Goal: Task Accomplishment & Management: Complete application form

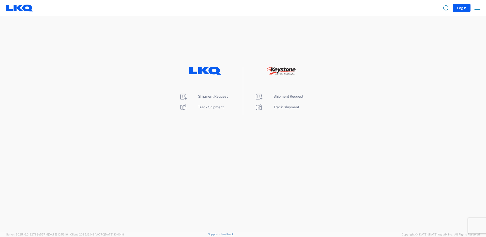
click at [216, 94] on li "Shipment Request" at bounding box center [205, 97] width 52 height 8
click at [213, 97] on span "Shipment Request" at bounding box center [213, 96] width 30 height 4
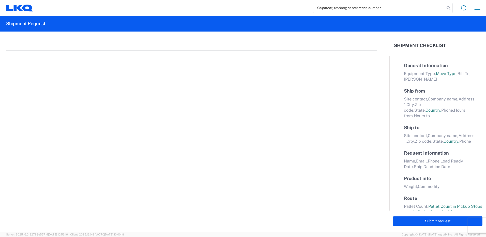
select select "FULL"
select select "LBS"
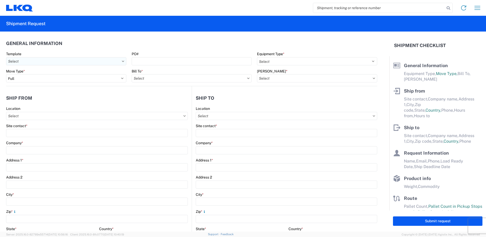
drag, startPoint x: 50, startPoint y: 60, endPoint x: 46, endPoint y: 63, distance: 5.1
click at [50, 62] on input "Template" at bounding box center [66, 61] width 120 height 8
click at [26, 58] on input "Template" at bounding box center [66, 61] width 120 height 8
click at [30, 74] on input at bounding box center [51, 74] width 83 height 8
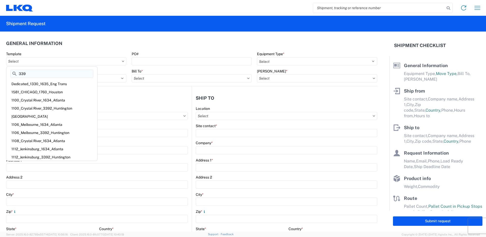
type input "3392"
click at [36, 73] on input "3392" at bounding box center [51, 74] width 83 height 8
drag, startPoint x: 34, startPoint y: 73, endPoint x: -1, endPoint y: 74, distance: 35.1
click at [0, 74] on html "Home Shipment request Shipment tracking Shipment Request General Information Te…" at bounding box center [243, 118] width 486 height 237
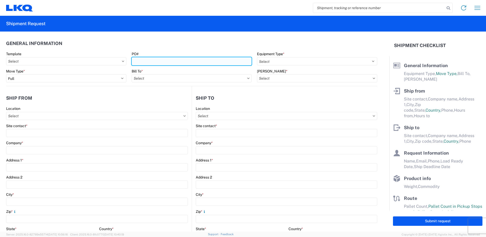
click at [178, 61] on input "PO#" at bounding box center [192, 61] width 120 height 8
type input "t"
click at [153, 58] on input "T" at bounding box center [192, 61] width 120 height 8
type input "T31308"
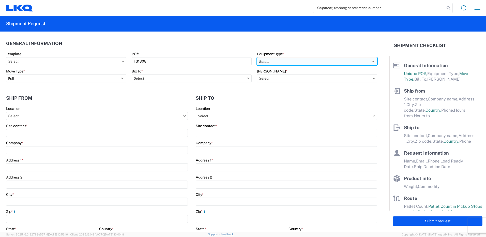
click at [266, 60] on select "Select 53’ Dry Van Flatbed Dropdeck (van) Lowboy (flatbed) Rail" at bounding box center [317, 61] width 120 height 8
select select "STDV"
click at [257, 57] on select "Select 53’ Dry Van Flatbed Dropdeck (van) Lowboy (flatbed) Rail" at bounding box center [317, 61] width 120 height 8
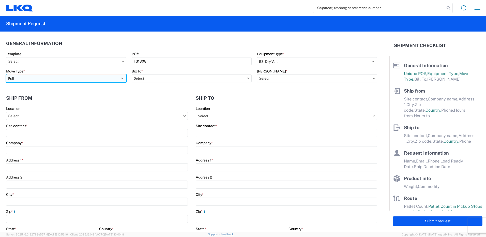
click at [69, 75] on select "Select Full Partial TL" at bounding box center [66, 78] width 120 height 8
click at [6, 74] on select "Select Full Partial TL" at bounding box center [66, 78] width 120 height 8
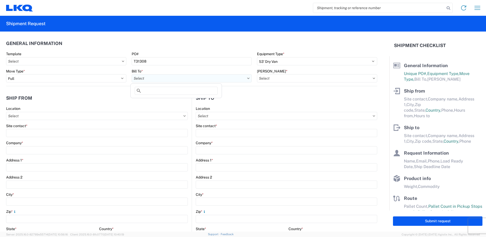
click at [150, 79] on input "Bill To *" at bounding box center [192, 78] width 120 height 8
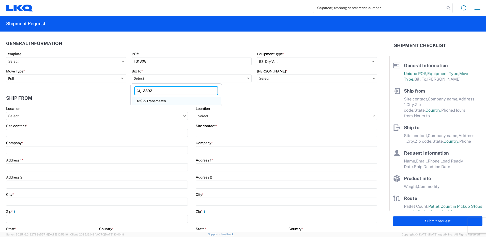
type input "3392"
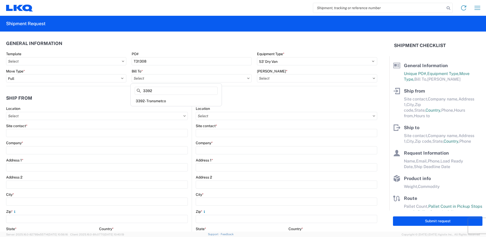
click at [144, 100] on div "3392 - Transmetco" at bounding box center [176, 101] width 89 height 8
type input "3392 - Transmetco"
click at [273, 79] on input "[PERSON_NAME] *" at bounding box center [317, 78] width 120 height 8
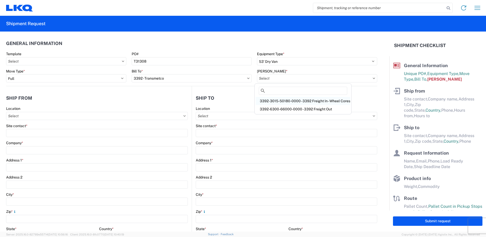
click at [289, 102] on div "3392-3015-50180-0000 - 3392 Freight In - Wheel Cores" at bounding box center [303, 101] width 95 height 8
type input "3392-3015-50180-0000 - 3392 Freight In - Wheel Cores"
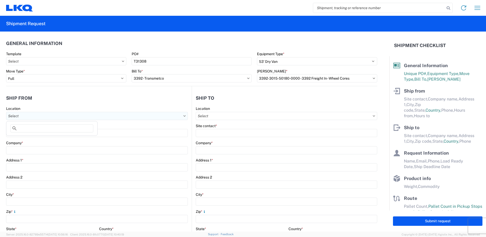
click at [21, 118] on input "Location" at bounding box center [97, 116] width 182 height 8
type input "1581"
click at [23, 141] on div "1581- LKQ" at bounding box center [51, 138] width 89 height 8
type input "1581- LKQ"
type input "LKQ Corporation"
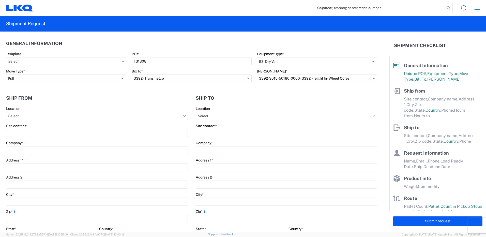
type input "[STREET_ADDRESS]"
type input "[GEOGRAPHIC_DATA]"
type input "60639"
select select "IL"
select select "US"
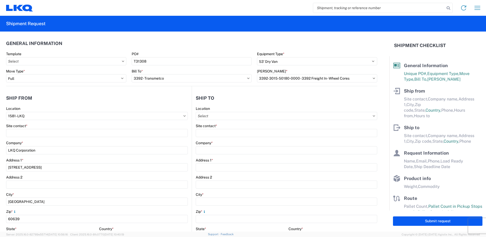
type input "[PHONE_NUMBER]"
type input "07:00"
type input "15:00"
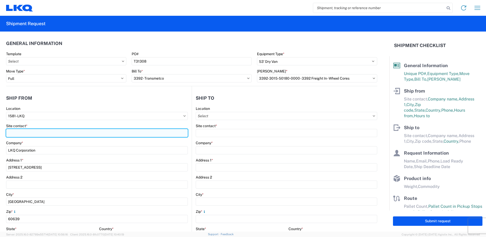
click at [19, 134] on input "Site contact *" at bounding box center [97, 133] width 182 height 8
type input "m"
type input "[PERSON_NAME]"
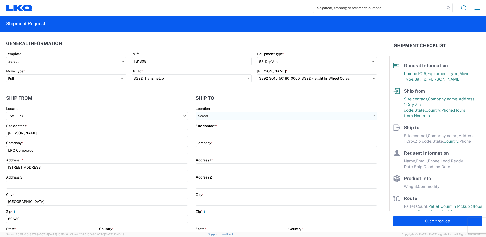
click at [216, 119] on input "Location" at bounding box center [286, 116] width 181 height 8
type input "3392"
click at [220, 138] on div "3392 - Transmetco" at bounding box center [239, 138] width 89 height 8
type input "3392 - Transmetco"
type input "LKQ Corporation"
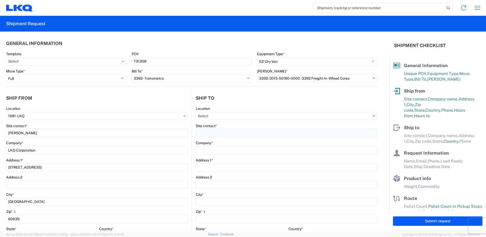
type input "[STREET_ADDRESS]"
type input "Huntington"
type input "46750"
select select "US"
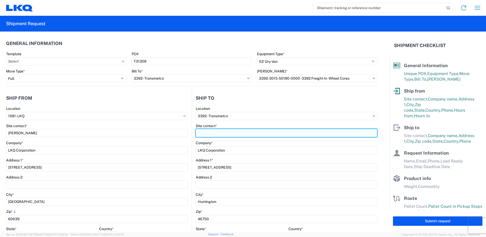
click at [206, 132] on input "Site contact *" at bounding box center [286, 133] width 181 height 8
type input "RECEIVING"
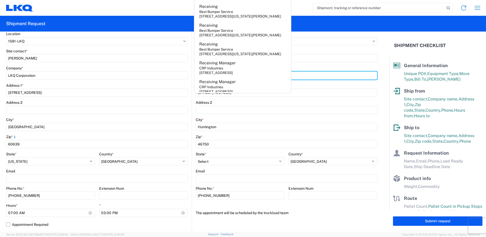
scroll to position [153, 0]
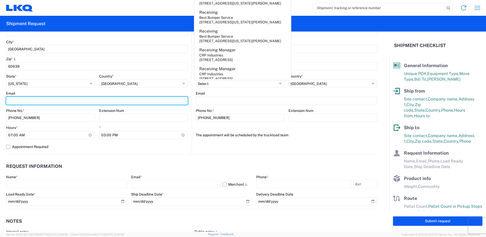
click at [27, 101] on input "Email" at bounding box center [97, 101] width 182 height 8
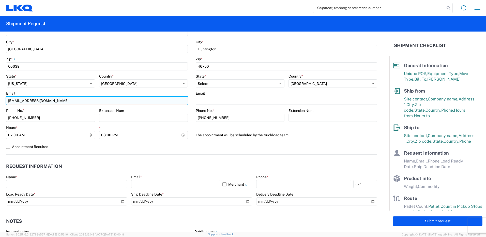
type input "[EMAIL_ADDRESS][DOMAIN_NAME]"
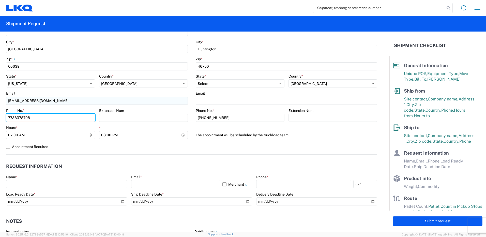
type input "7738378798"
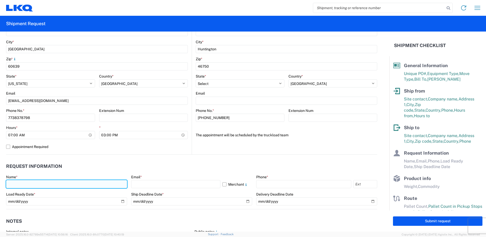
click at [34, 186] on input "text" at bounding box center [66, 184] width 121 height 8
type input "[PERSON_NAME]"
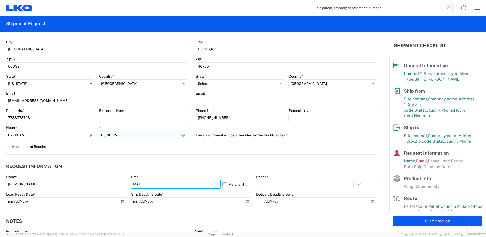
type input "[EMAIL_ADDRESS][DOMAIN_NAME]"
type input "1581_CHICAGO_1760_Houston"
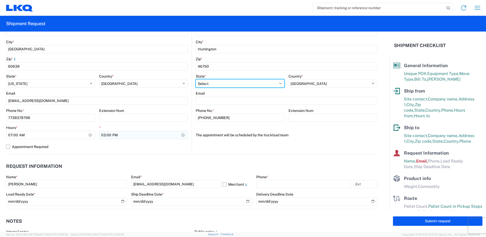
select select "[GEOGRAPHIC_DATA]"
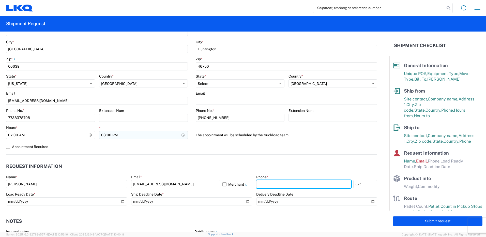
type input "7738378798"
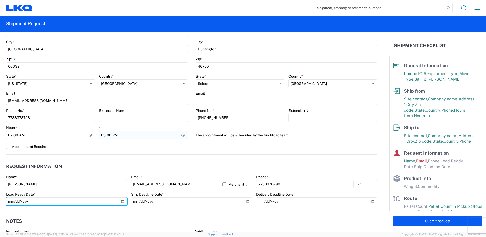
type input "[DATE]"
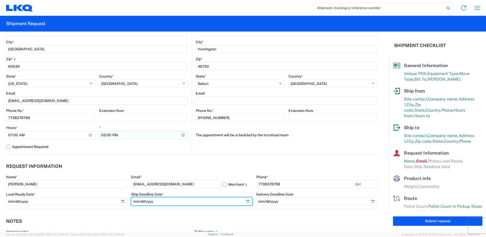
type input "[DATE]"
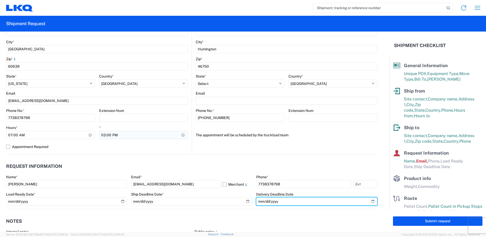
type input "[DATE]"
type input "42000"
type input "Miscellaneous (alt, comp, conv, etc)"
type input "30"
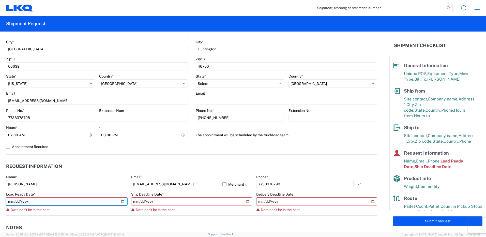
click at [124, 199] on input "[DATE]" at bounding box center [66, 201] width 121 height 8
click at [123, 200] on input "[DATE]" at bounding box center [66, 201] width 121 height 8
type input "[DATE]"
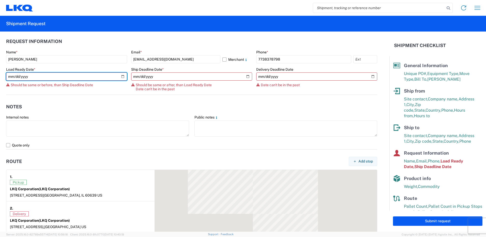
scroll to position [280, 0]
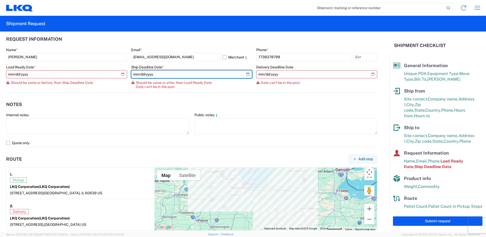
click at [245, 74] on input "[DATE]" at bounding box center [191, 74] width 121 height 8
type input "[DATE]"
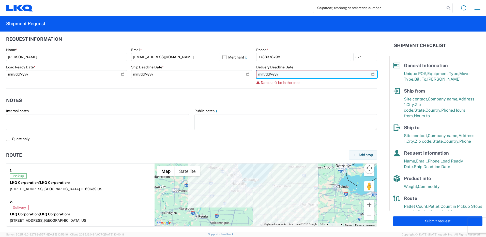
click at [368, 74] on input "[DATE]" at bounding box center [316, 74] width 121 height 8
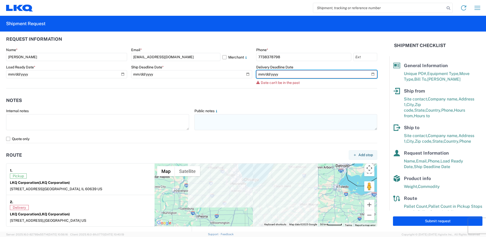
type input "[DATE]"
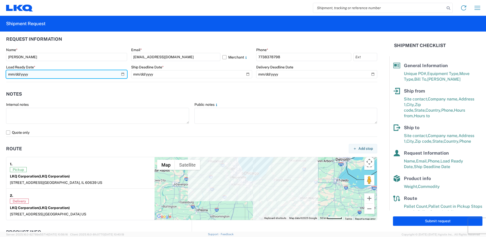
click at [122, 73] on input "[DATE]" at bounding box center [66, 74] width 121 height 8
type input "[DATE]"
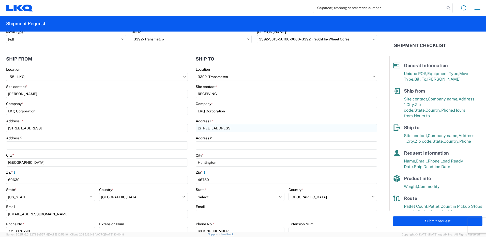
scroll to position [51, 0]
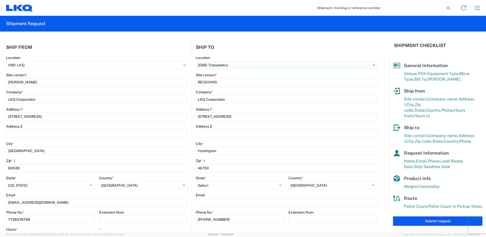
click at [188, 67] on input "3392 - Transmetco" at bounding box center [97, 65] width 182 height 8
click at [188, 62] on input "3392 - Transmetco" at bounding box center [97, 65] width 182 height 8
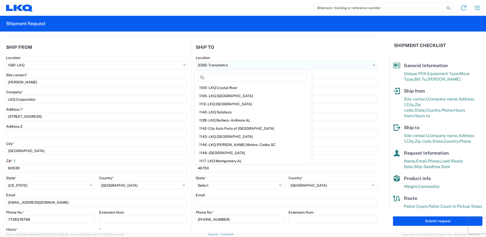
click at [188, 66] on input "3392 - Transmetco" at bounding box center [97, 65] width 182 height 8
click at [224, 97] on div "1106 - LKQ [GEOGRAPHIC_DATA]" at bounding box center [253, 96] width 116 height 8
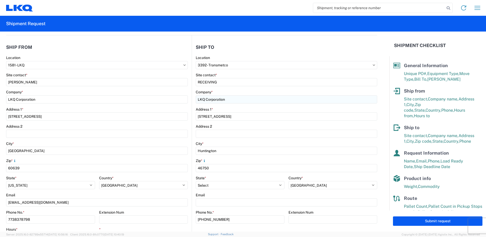
type input "1106 - LKQ [GEOGRAPHIC_DATA]"
type input "[PERSON_NAME]"
type input "[STREET_ADDRESS][PERSON_NAME]"
type input "[GEOGRAPHIC_DATA]"
type input "32940"
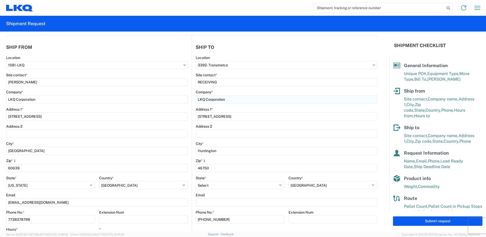
type input "[EMAIL_ADDRESS][DOMAIN_NAME]"
select select "US"
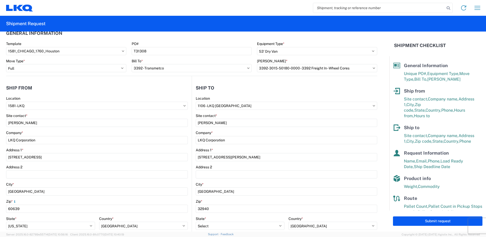
scroll to position [0, 0]
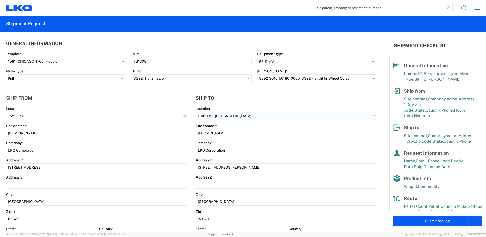
click at [188, 117] on input "1106 - LKQ [GEOGRAPHIC_DATA]" at bounding box center [97, 116] width 182 height 8
type input "3392"
click at [223, 138] on div "3392 - Transmetco" at bounding box center [239, 138] width 89 height 8
type input "3392 - Transmetco"
type input "[STREET_ADDRESS]"
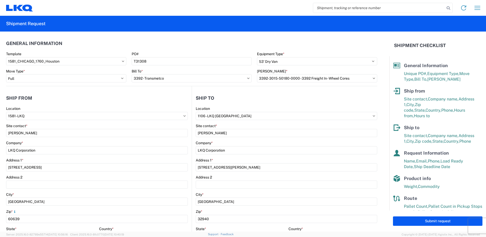
type input "Huntington"
type input "46750"
select select "US"
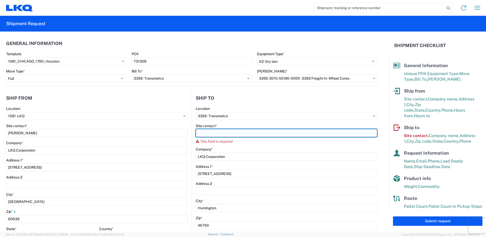
click at [238, 134] on input "Site contact *" at bounding box center [286, 133] width 181 height 8
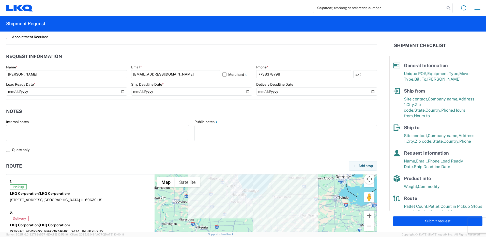
scroll to position [280, 0]
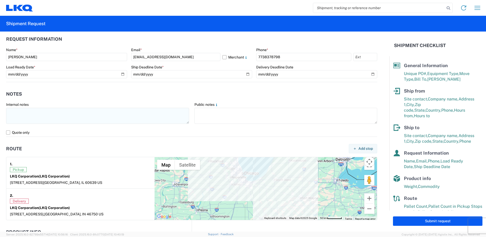
type input "RECEIVING"
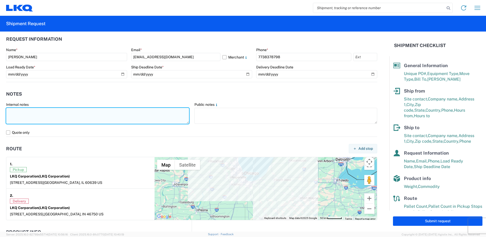
click at [56, 115] on textarea at bounding box center [97, 116] width 183 height 16
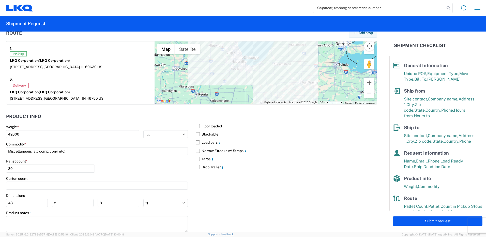
scroll to position [407, 0]
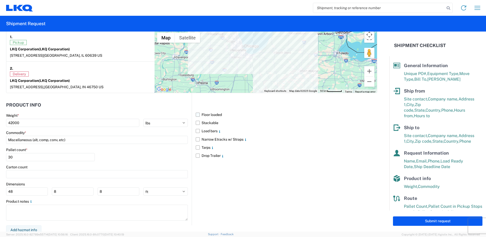
click at [196, 115] on label "Floor loaded" at bounding box center [286, 115] width 181 height 8
click at [0, 0] on input "Floor loaded" at bounding box center [0, 0] width 0 height 0
click at [198, 123] on label "Stackable" at bounding box center [286, 123] width 181 height 8
click at [0, 0] on input "Stackable" at bounding box center [0, 0] width 0 height 0
click at [197, 131] on label "Load bars" at bounding box center [286, 131] width 181 height 8
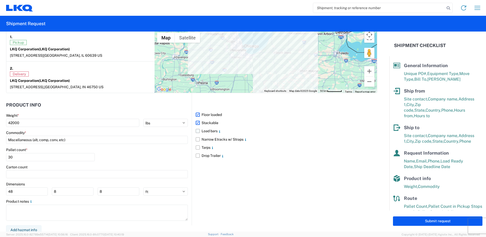
click at [0, 0] on input "Load bars" at bounding box center [0, 0] width 0 height 0
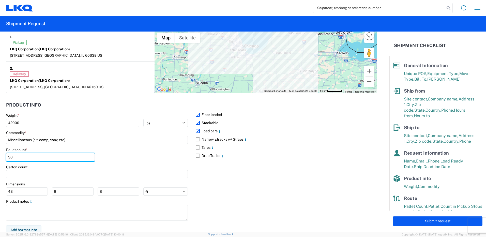
drag, startPoint x: 42, startPoint y: 156, endPoint x: 0, endPoint y: 163, distance: 42.3
click at [0, 163] on html "Home Shipment request Shipment tracking Shipment Request General Information Te…" at bounding box center [243, 118] width 486 height 237
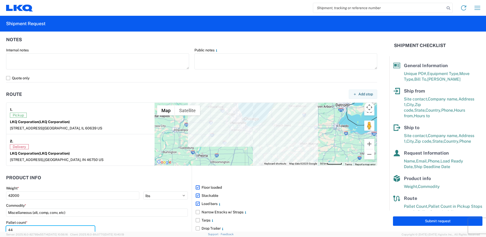
scroll to position [333, 0]
type input "44"
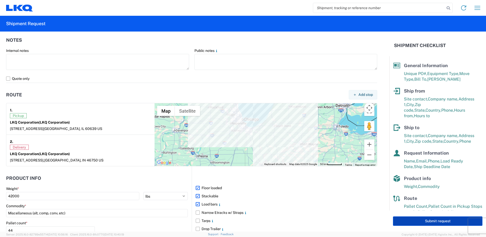
click at [433, 222] on button "Submit request" at bounding box center [437, 220] width 89 height 9
select select "US"
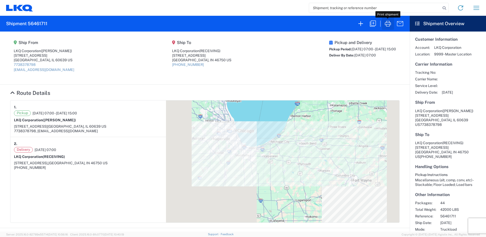
click at [390, 24] on icon "button" at bounding box center [388, 24] width 8 height 8
